Goal: Share content

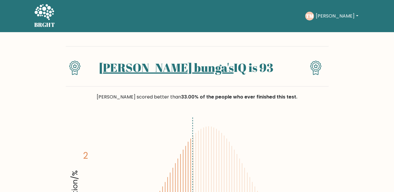
click at [348, 16] on button "[PERSON_NAME]" at bounding box center [337, 16] width 46 height 8
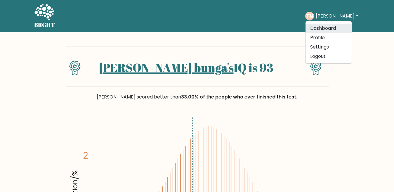
click at [340, 26] on link "Dashboard" at bounding box center [328, 28] width 46 height 9
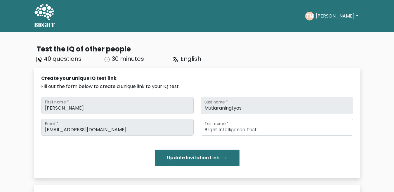
click at [339, 17] on button "[PERSON_NAME]" at bounding box center [337, 16] width 46 height 8
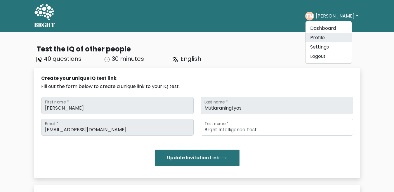
click at [332, 40] on link "Profile" at bounding box center [328, 37] width 46 height 9
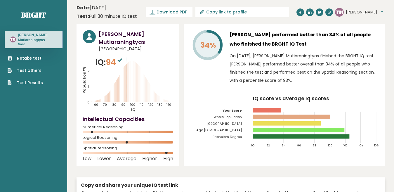
click at [204, 11] on icon at bounding box center [202, 12] width 6 height 6
type input "https://brght.org/profile/tiffany-bunga-mutiaraningtyas/?utm_source=share&utm_m…"
